Goal: Information Seeking & Learning: Learn about a topic

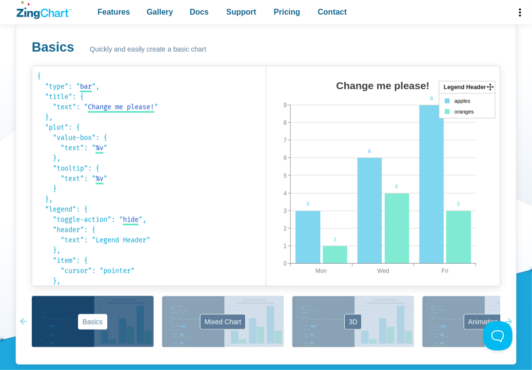
scroll to position [537, 0]
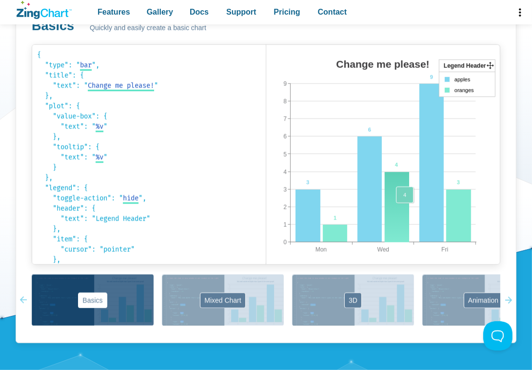
click at [266, 274] on area "App Content" at bounding box center [266, 274] width 0 height 0
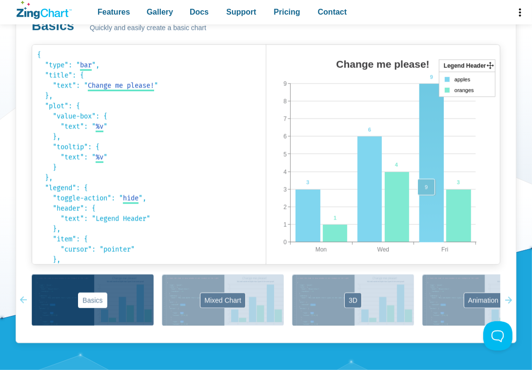
click at [266, 274] on area "App Content" at bounding box center [266, 274] width 0 height 0
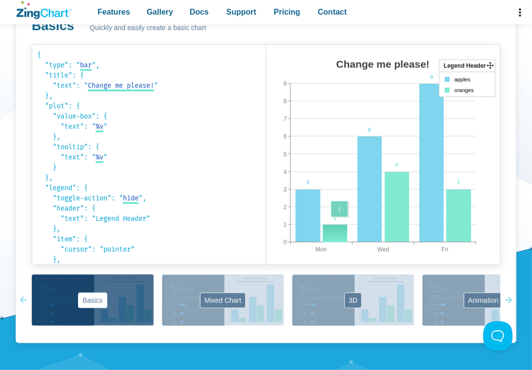
drag, startPoint x: 466, startPoint y: 211, endPoint x: 340, endPoint y: 227, distance: 127.5
click at [340, 227] on div "Change me please! Mon Fri Wed 0 9 1 2 3 4 5 6 7 8 3 6 9 1 4 3 Legend Header app…" at bounding box center [383, 165] width 234 height 220
click at [348, 197] on img "App Content" at bounding box center [359, 165] width 187 height 220
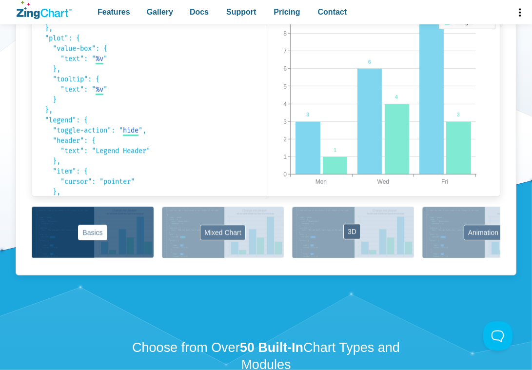
scroll to position [634, 0]
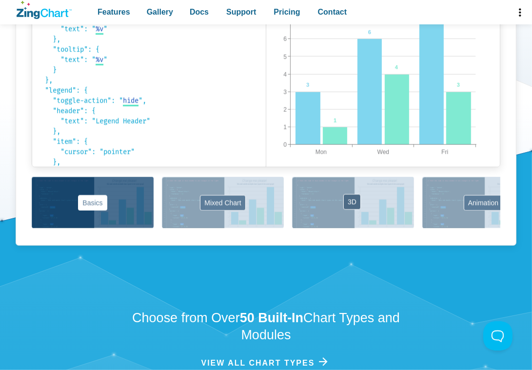
click at [350, 213] on button "3D" at bounding box center [353, 202] width 122 height 51
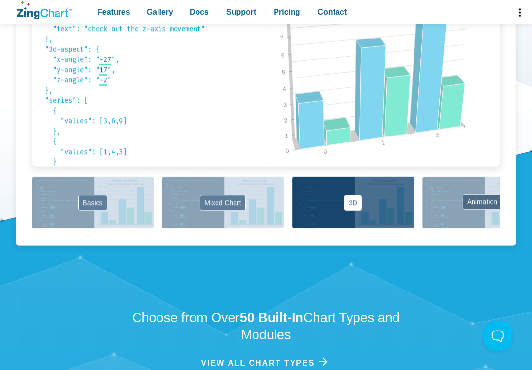
click at [427, 203] on button "Animation" at bounding box center [484, 202] width 122 height 51
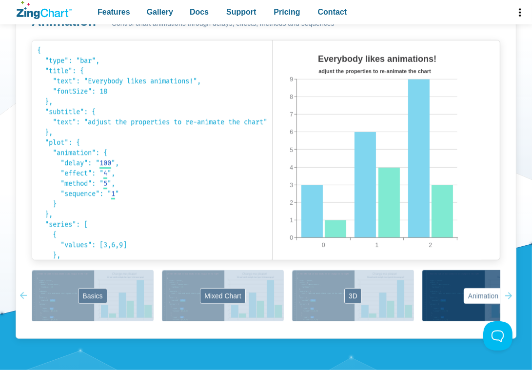
scroll to position [537, 0]
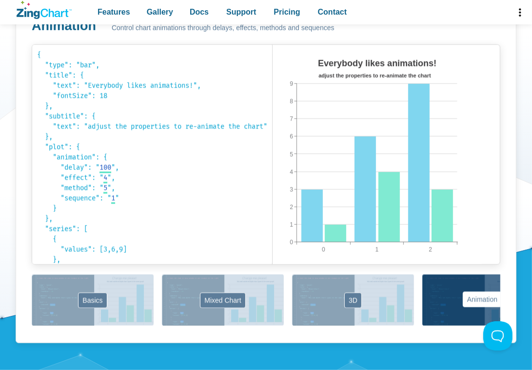
click at [491, 294] on button "Animation" at bounding box center [484, 300] width 122 height 51
click at [489, 298] on button "Animation" at bounding box center [484, 300] width 122 height 51
click at [507, 302] on icon "App Content" at bounding box center [506, 300] width 7 height 51
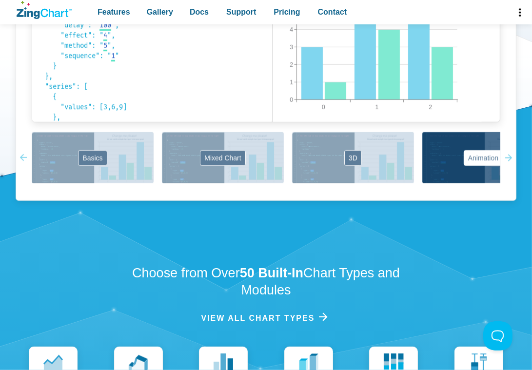
scroll to position [683, 0]
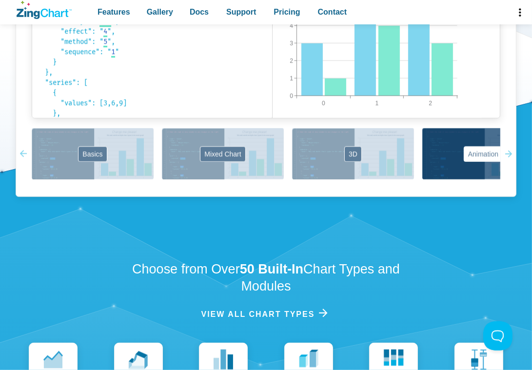
drag, startPoint x: 410, startPoint y: 182, endPoint x: 223, endPoint y: 197, distance: 187.9
click at [223, 197] on div "Animation Control chart animations through delays, effects, methods and sequenc…" at bounding box center [266, 26] width 501 height 342
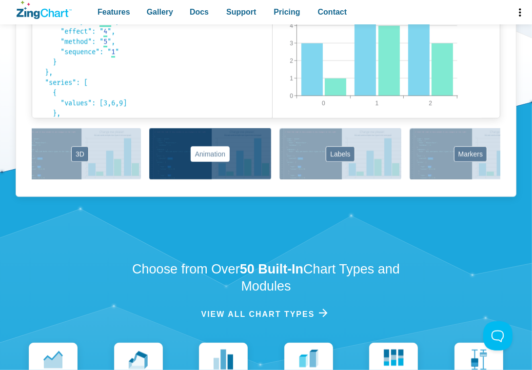
drag, startPoint x: 410, startPoint y: 158, endPoint x: 138, endPoint y: 161, distance: 272.3
click at [138, 161] on div "Basics Mixed Chart 3D Animation Labels Markers Scales Zooming" at bounding box center [266, 154] width 469 height 53
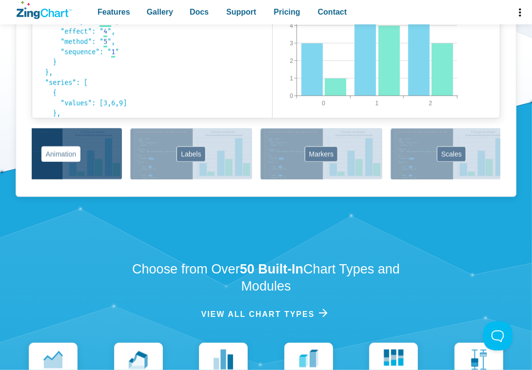
drag, startPoint x: 328, startPoint y: 148, endPoint x: 178, endPoint y: 169, distance: 151.8
click at [178, 169] on div "Basics Mixed Chart 3D Animation Labels Markers Scales Zooming" at bounding box center [266, 154] width 469 height 53
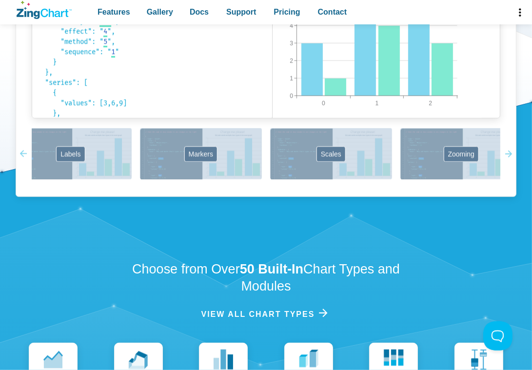
drag, startPoint x: 348, startPoint y: 160, endPoint x: 219, endPoint y: 184, distance: 131.6
click at [219, 184] on div "Animation Control chart animations through delays, effects, methods and sequenc…" at bounding box center [266, 26] width 501 height 342
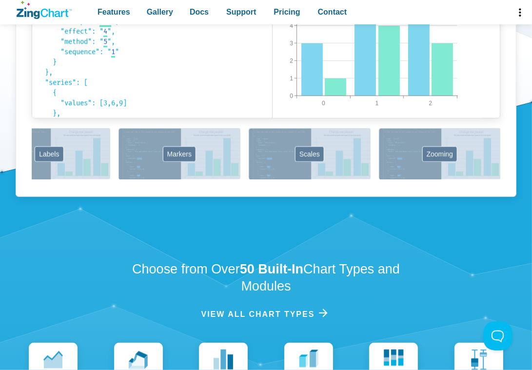
drag, startPoint x: 391, startPoint y: 163, endPoint x: 335, endPoint y: 176, distance: 57.9
click at [335, 176] on div "Basics Mixed Chart 3D Animation Labels Markers Scales Zooming" at bounding box center [266, 154] width 469 height 53
click at [454, 159] on button "Zooming" at bounding box center [440, 153] width 122 height 51
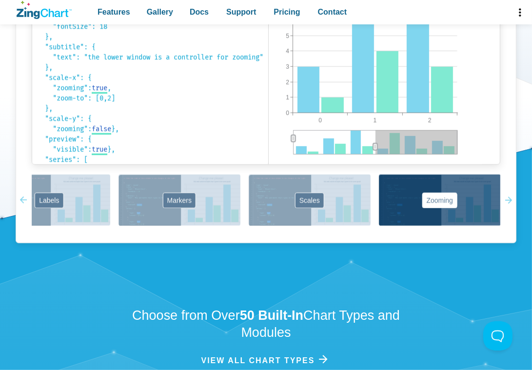
scroll to position [634, 0]
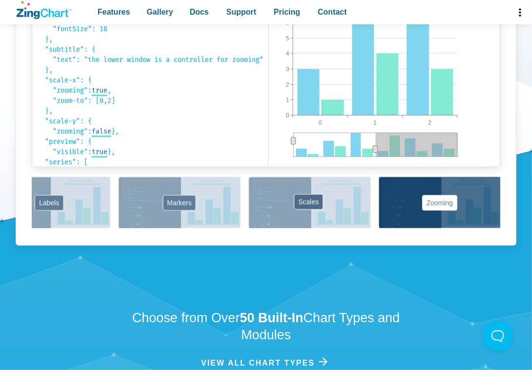
click at [343, 197] on button "Scales" at bounding box center [310, 202] width 122 height 51
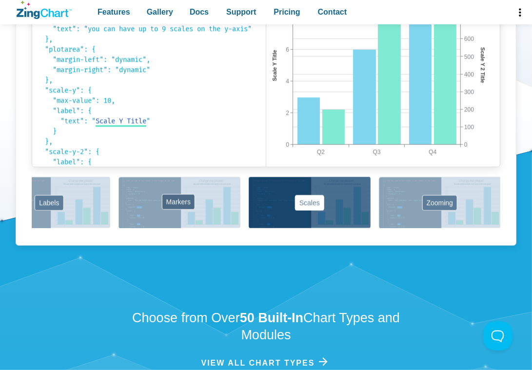
click at [196, 199] on button "Markers" at bounding box center [180, 202] width 122 height 51
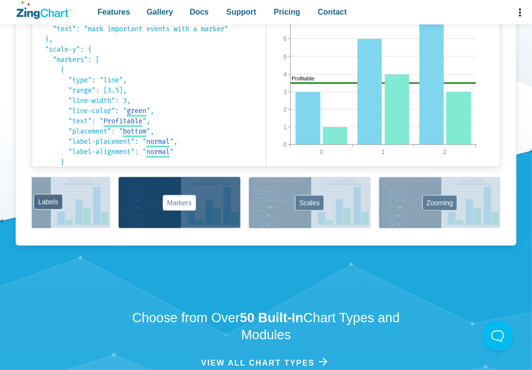
click at [72, 192] on button "Labels" at bounding box center [49, 202] width 122 height 51
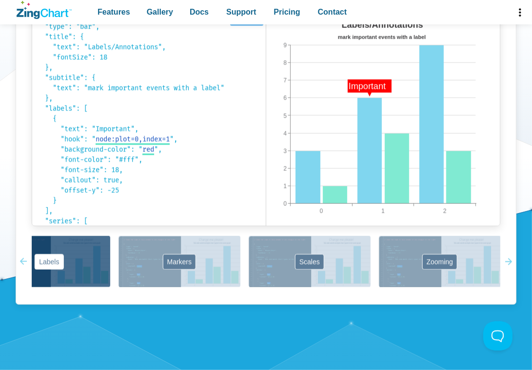
scroll to position [537, 0]
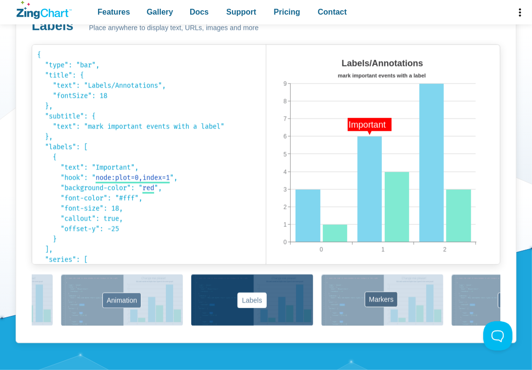
drag, startPoint x: 211, startPoint y: 296, endPoint x: 421, endPoint y: 296, distance: 210.3
click at [421, 296] on div "Basics Mixed Chart 3D Animation Labels Markers Scales Zooming" at bounding box center [266, 301] width 469 height 53
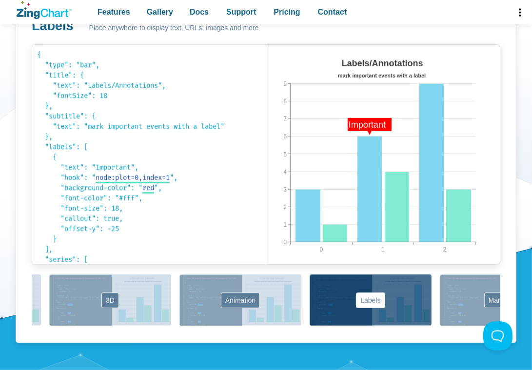
scroll to position [0, 180]
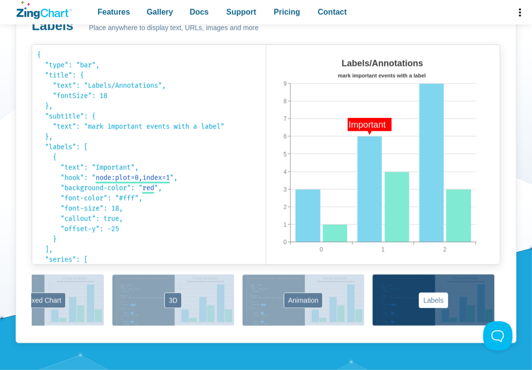
drag, startPoint x: 194, startPoint y: 292, endPoint x: 379, endPoint y: 294, distance: 184.5
click at [379, 294] on div "Basics Mixed Chart 3D Animation Labels Markers Scales Zooming" at bounding box center [266, 301] width 469 height 53
click at [182, 293] on button "3D" at bounding box center [173, 300] width 122 height 51
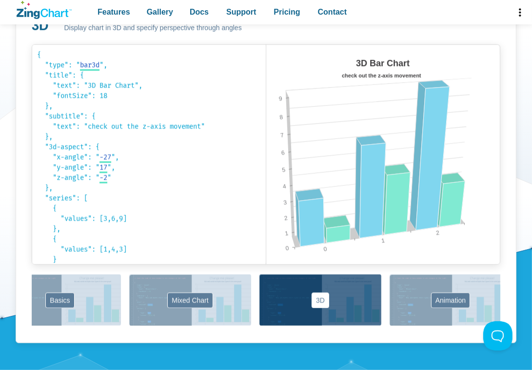
scroll to position [0, 18]
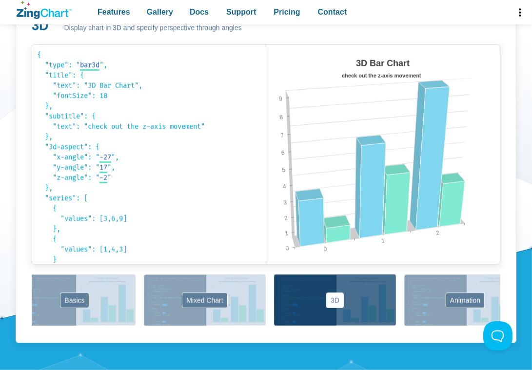
drag, startPoint x: 182, startPoint y: 293, endPoint x: 347, endPoint y: 303, distance: 166.2
click at [347, 303] on div "Basics Mixed Chart 3D Animation Labels Markers Scales Zooming" at bounding box center [266, 301] width 469 height 53
click at [183, 301] on button "Mixed Chart" at bounding box center [205, 300] width 122 height 51
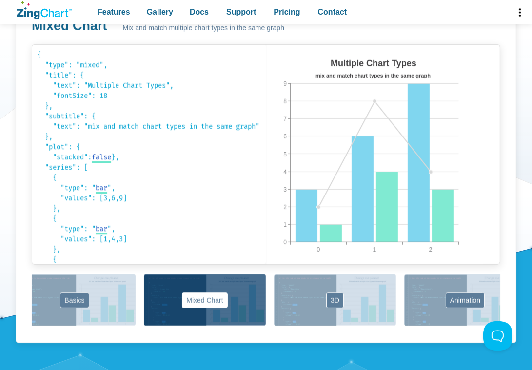
scroll to position [0, 0]
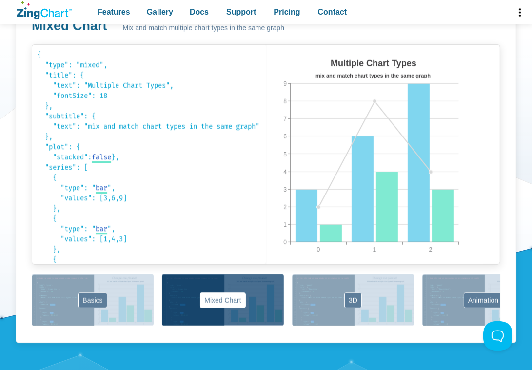
drag, startPoint x: 200, startPoint y: 299, endPoint x: 258, endPoint y: 305, distance: 58.5
click at [258, 305] on div "Basics Mixed Chart 3D Animation Labels Markers Scales Zooming" at bounding box center [266, 301] width 469 height 53
click at [151, 302] on button "Basics" at bounding box center [93, 300] width 122 height 51
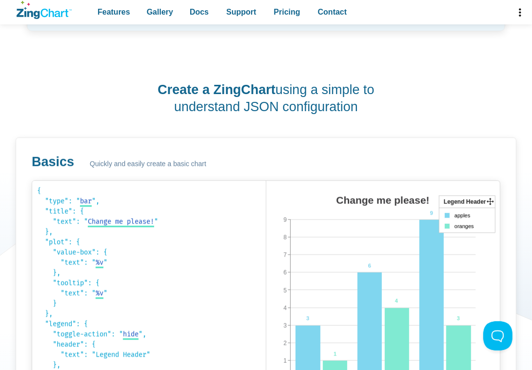
scroll to position [390, 0]
